Goal: Transaction & Acquisition: Purchase product/service

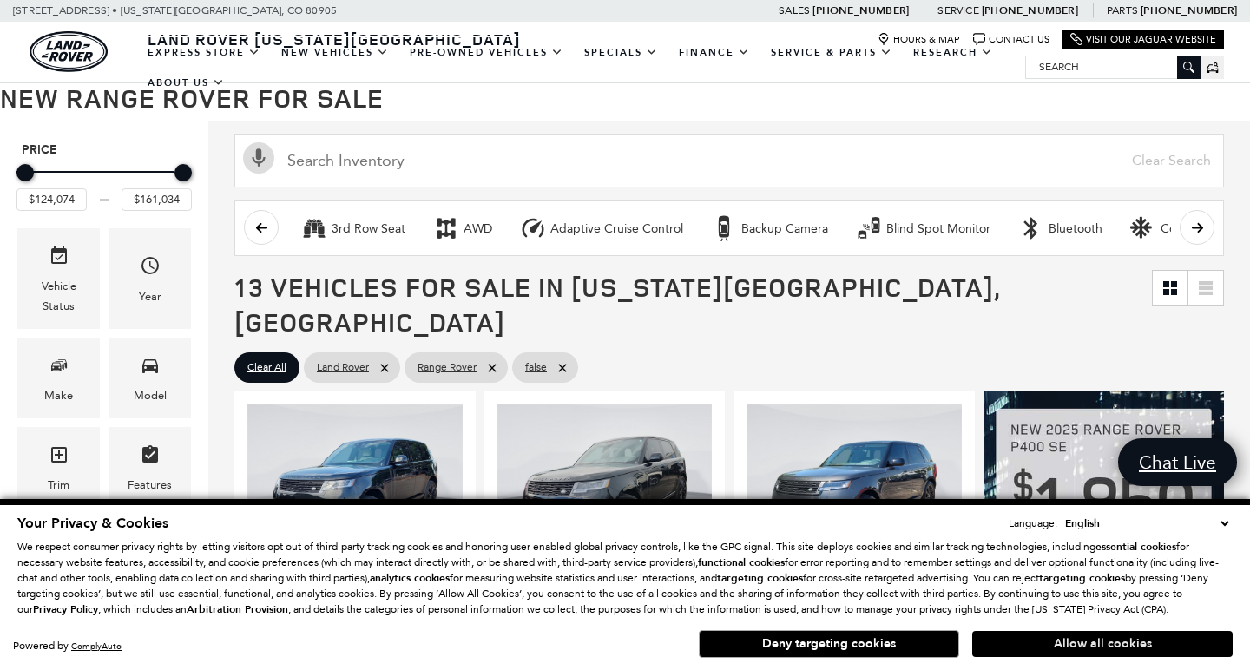
click at [1080, 650] on button "Allow all cookies" at bounding box center [1102, 644] width 260 height 26
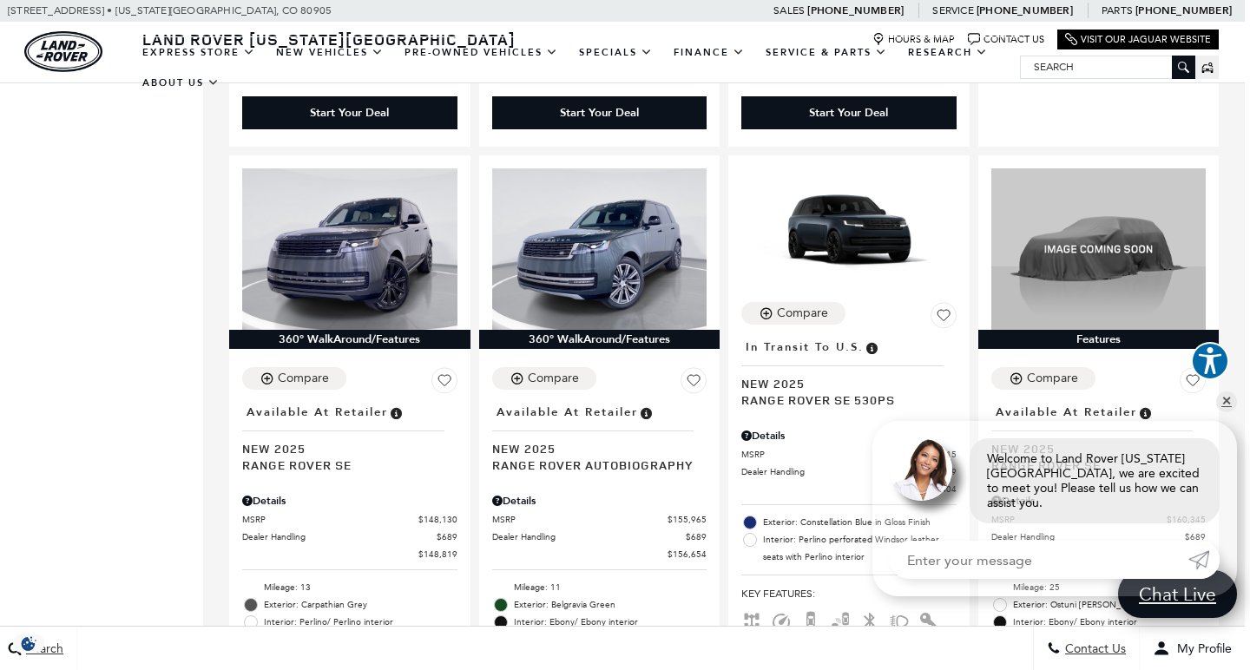
scroll to position [2437, 7]
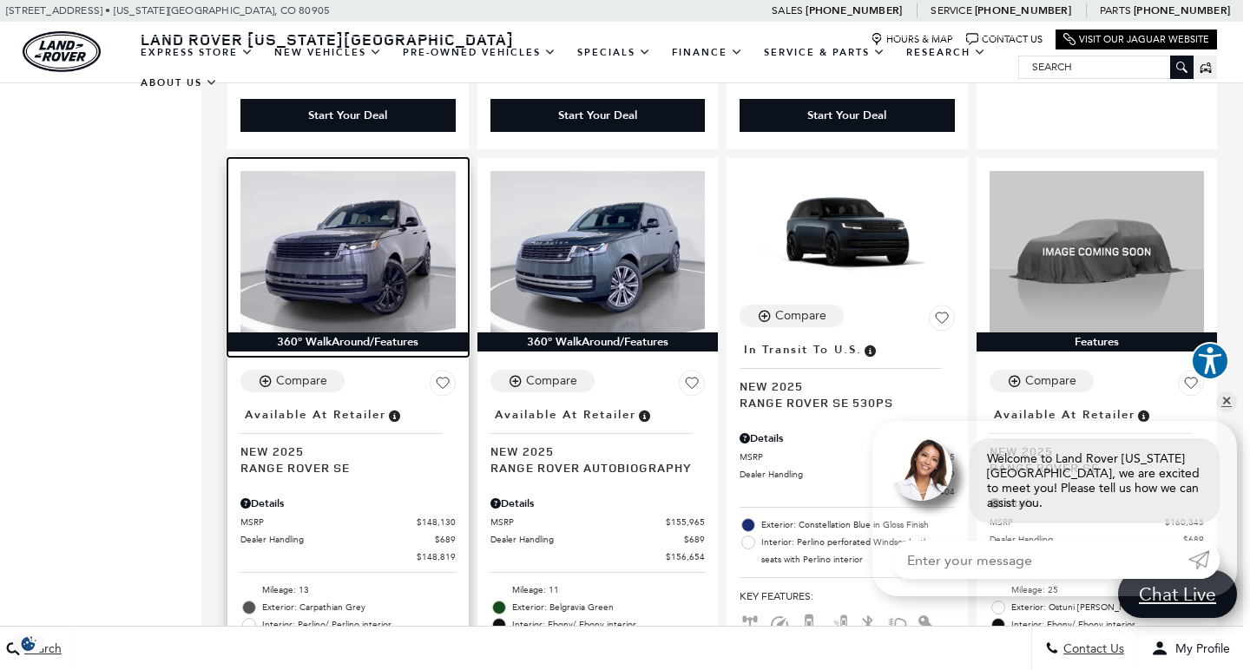
click at [362, 180] on img at bounding box center [347, 251] width 215 height 161
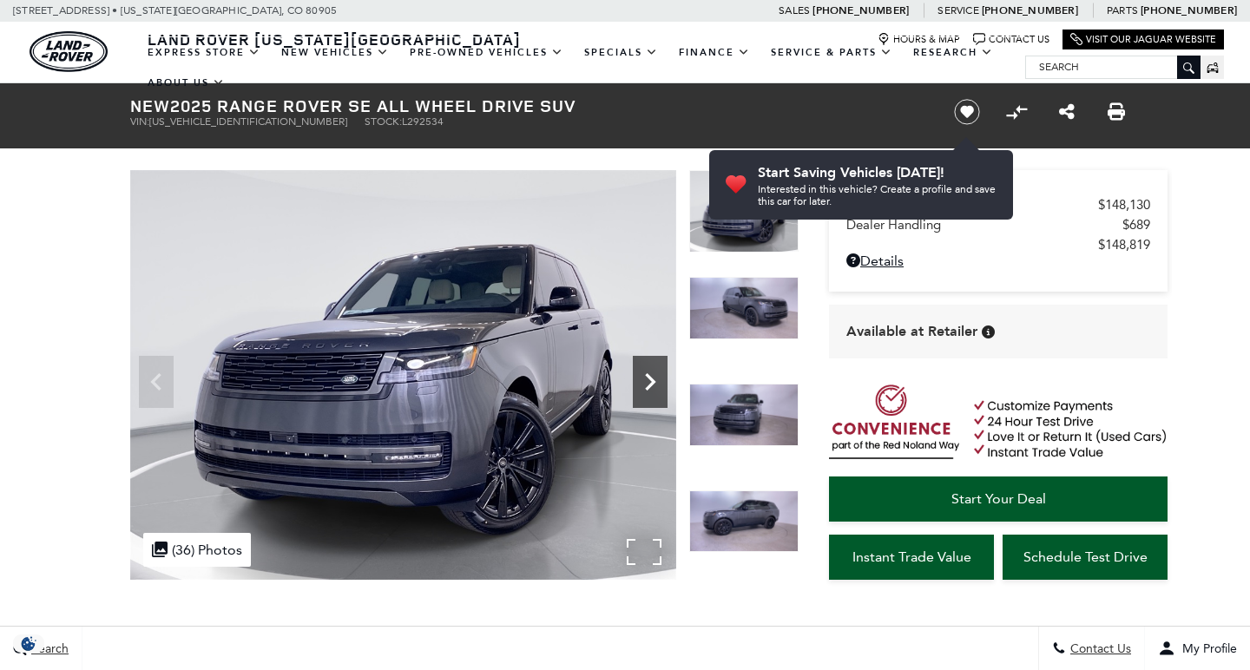
click at [650, 379] on icon "Next" at bounding box center [650, 381] width 10 height 17
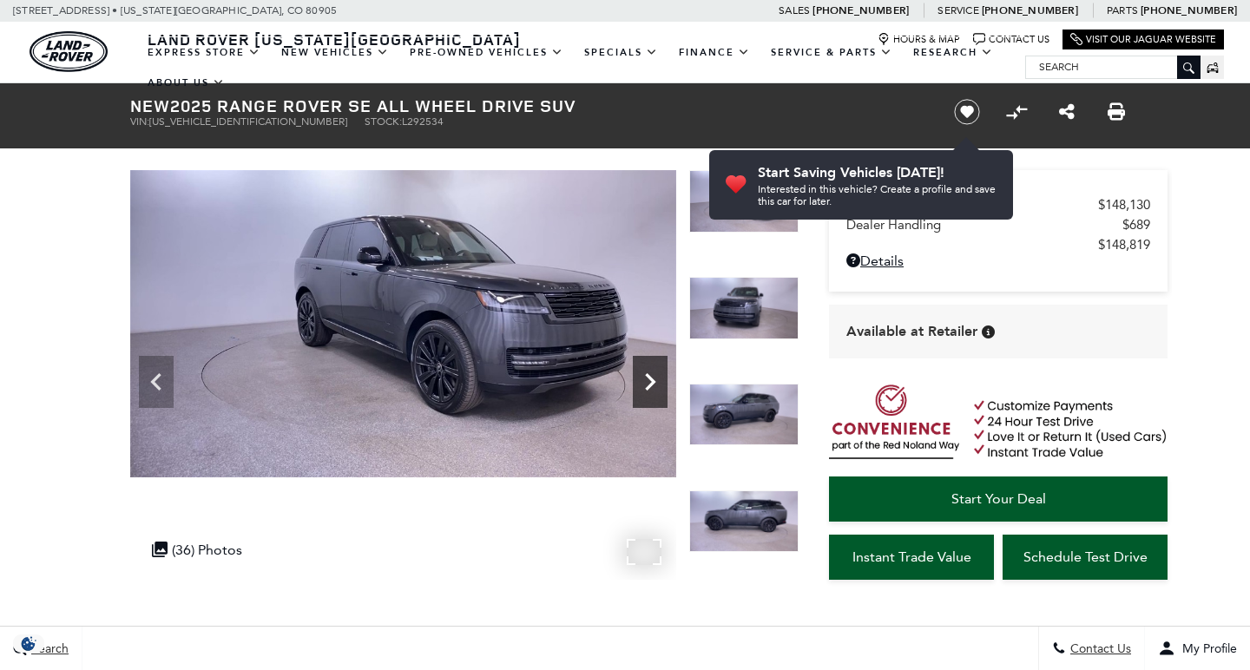
click at [650, 379] on icon "Next" at bounding box center [650, 381] width 10 height 17
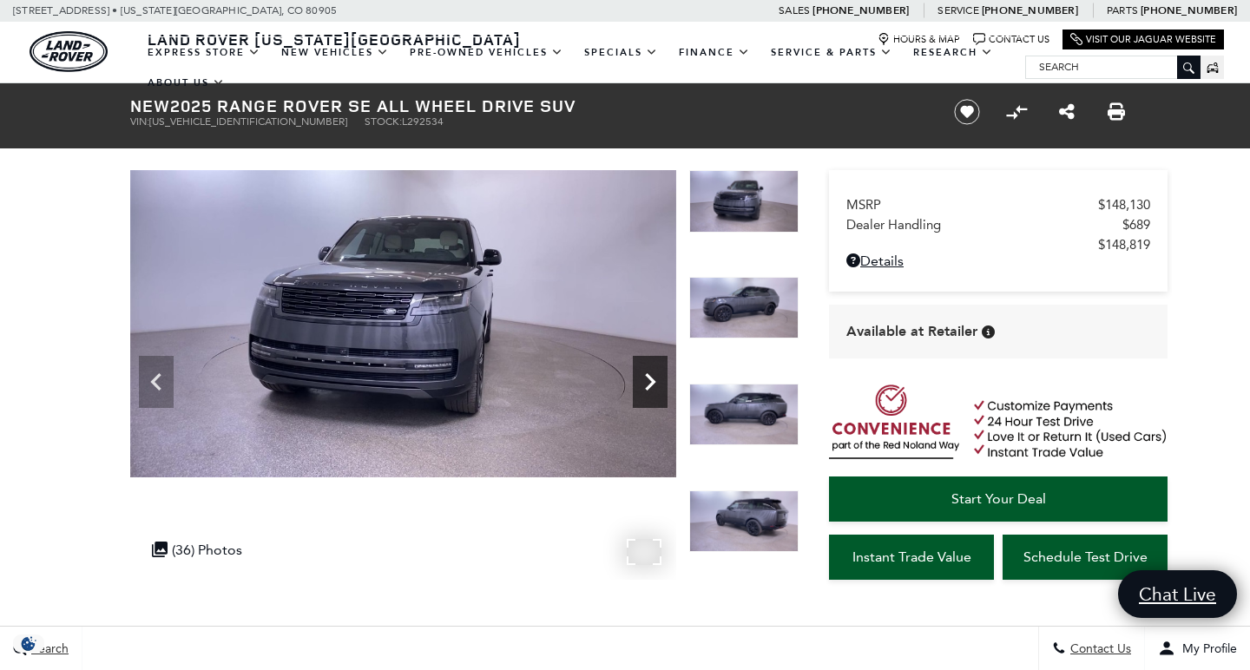
click at [650, 379] on icon "Next" at bounding box center [650, 381] width 10 height 17
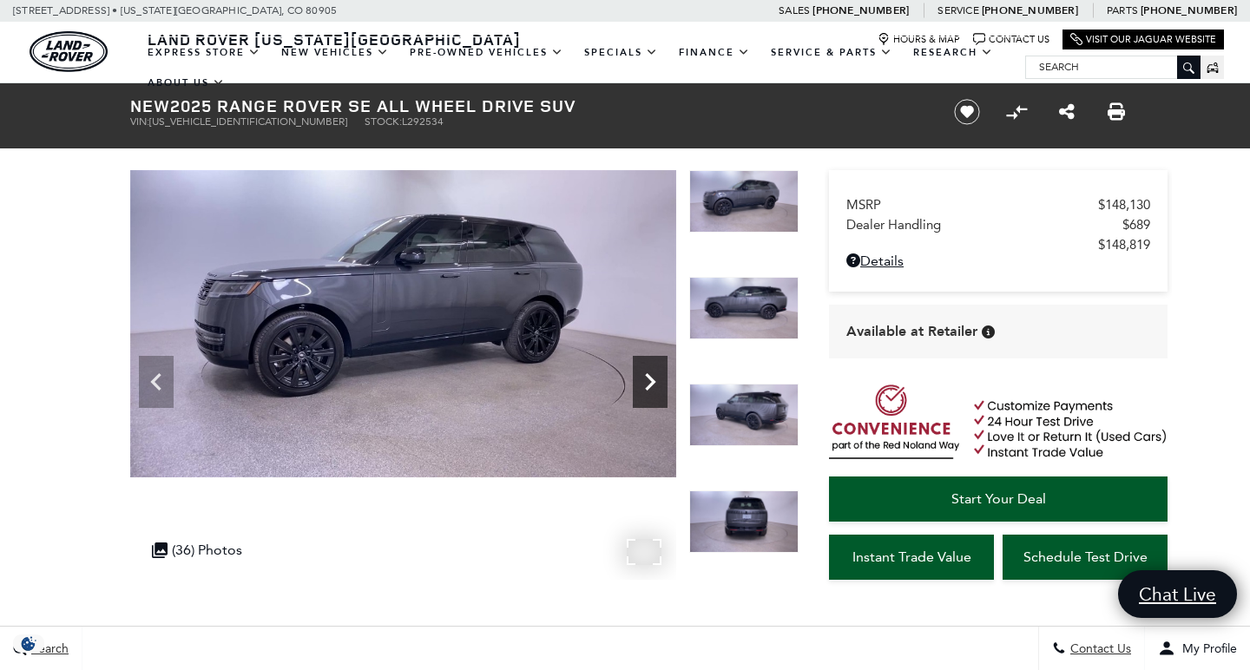
click at [650, 379] on icon "Next" at bounding box center [650, 381] width 10 height 17
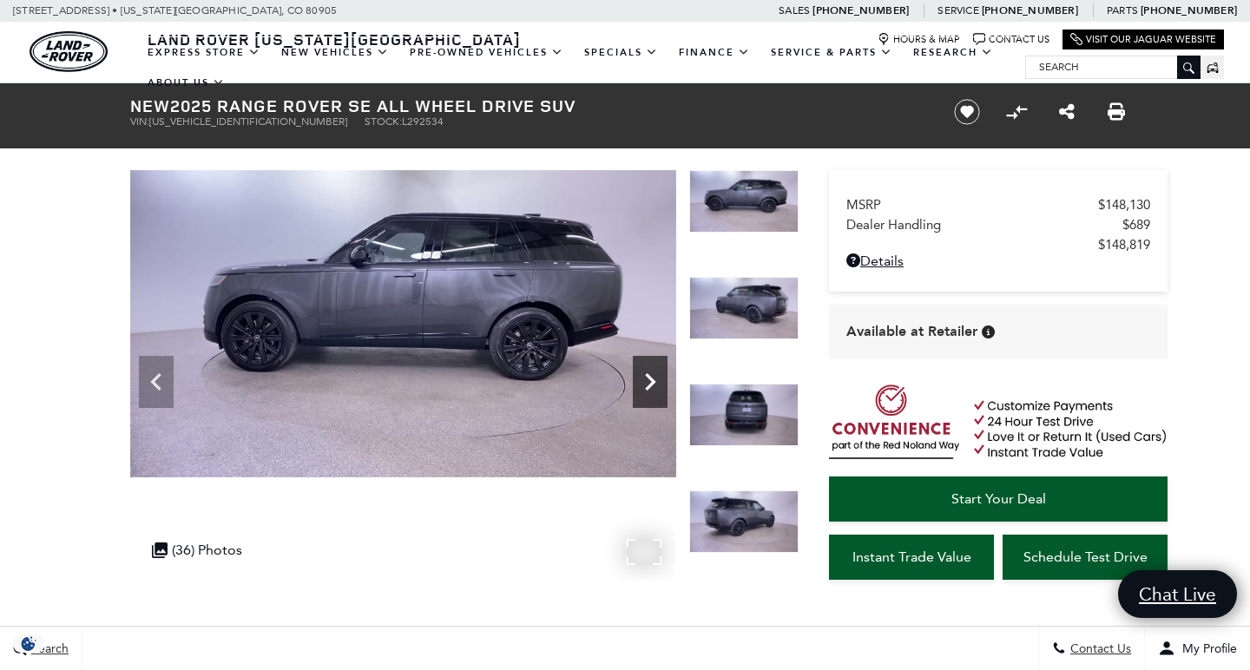
click at [650, 379] on icon "Next" at bounding box center [650, 381] width 10 height 17
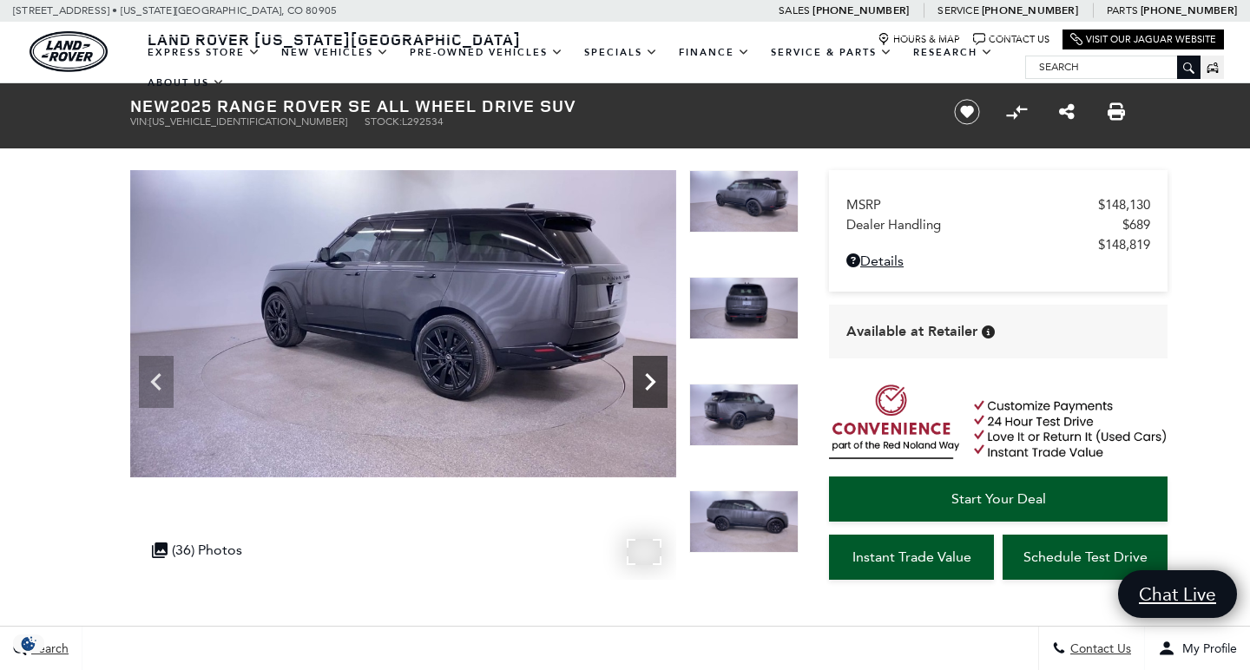
click at [650, 379] on icon "Next" at bounding box center [650, 381] width 10 height 17
